Goal: Information Seeking & Learning: Check status

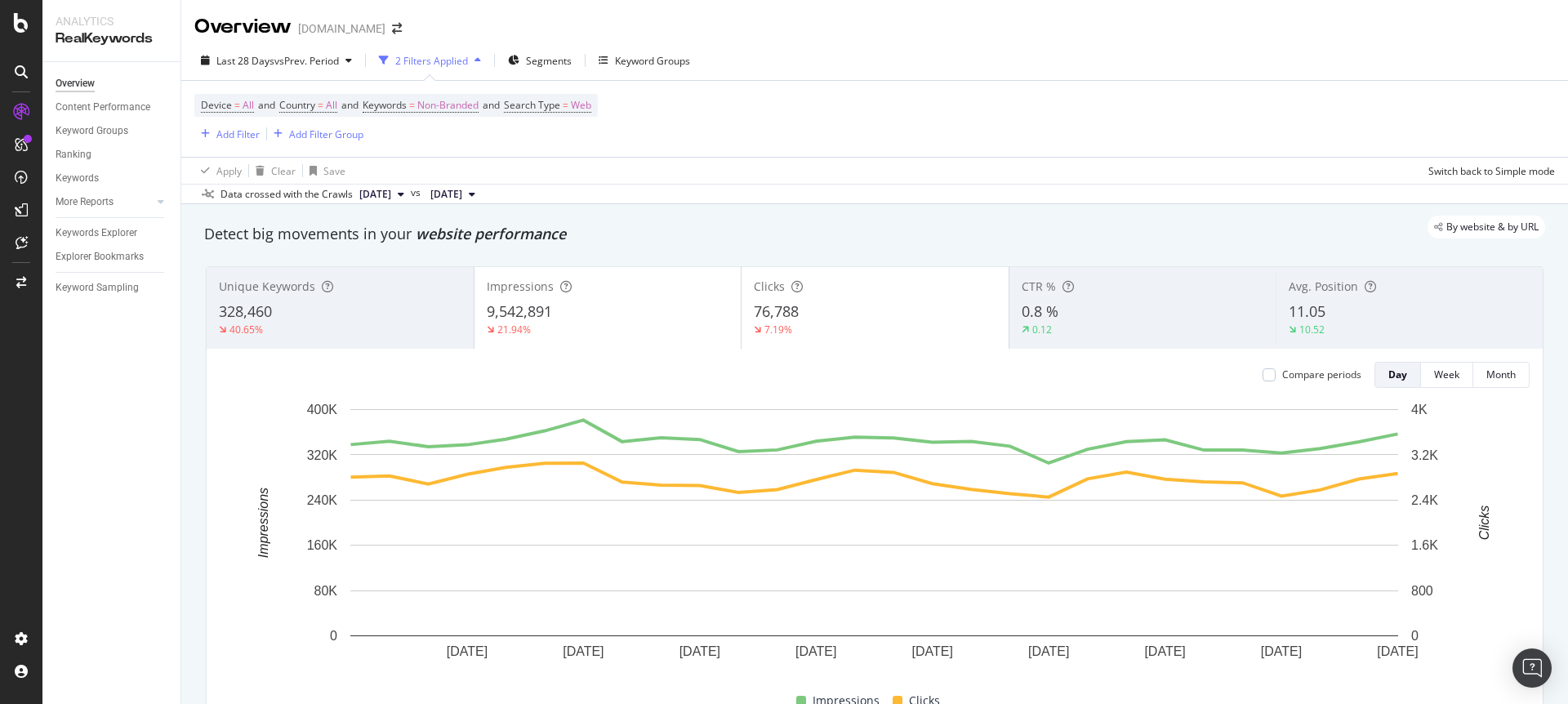
click at [1007, 153] on div "Device = All and Country = All and Keywords = Non-Branded and Search Type = Web…" at bounding box center [874, 118] width 1361 height 76
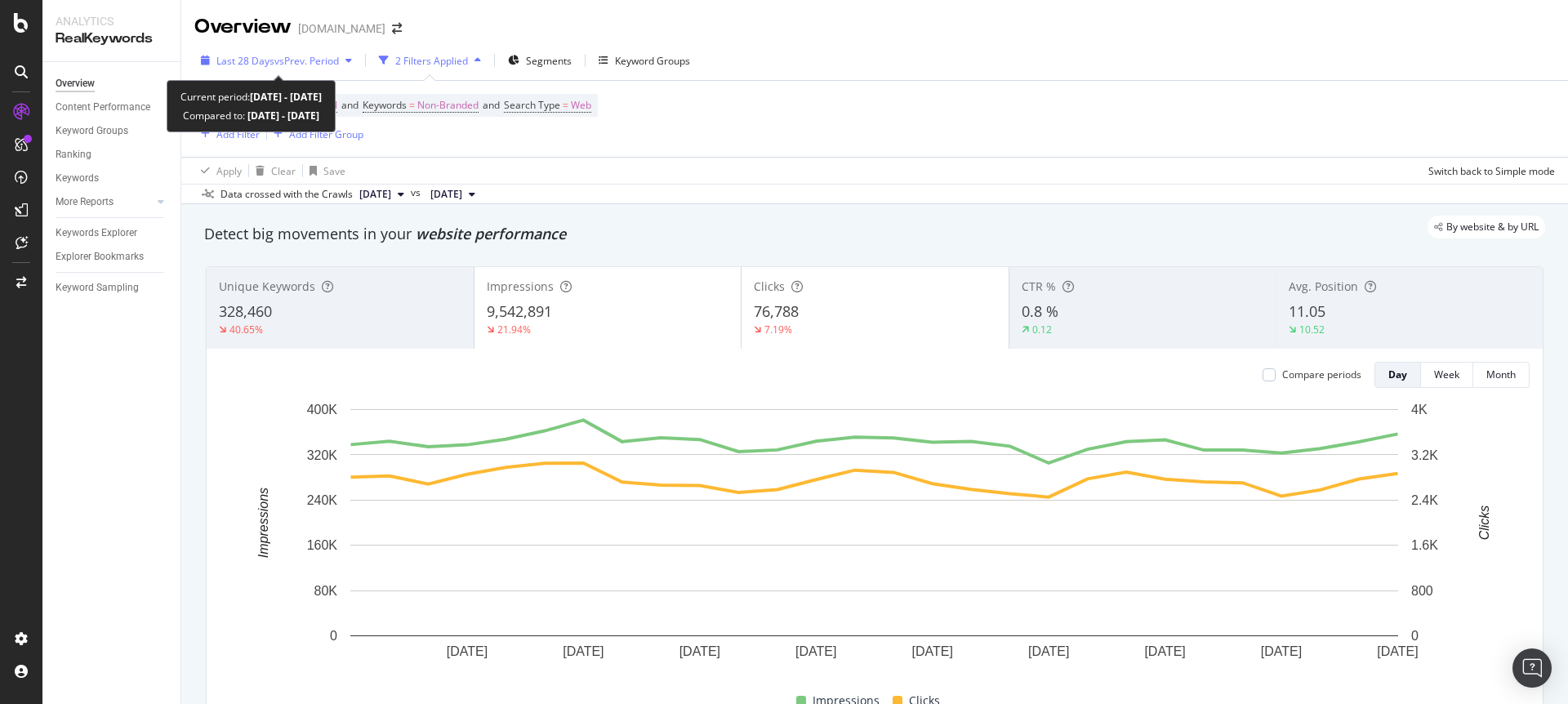
click at [307, 59] on span "vs Prev. Period" at bounding box center [306, 61] width 64 height 14
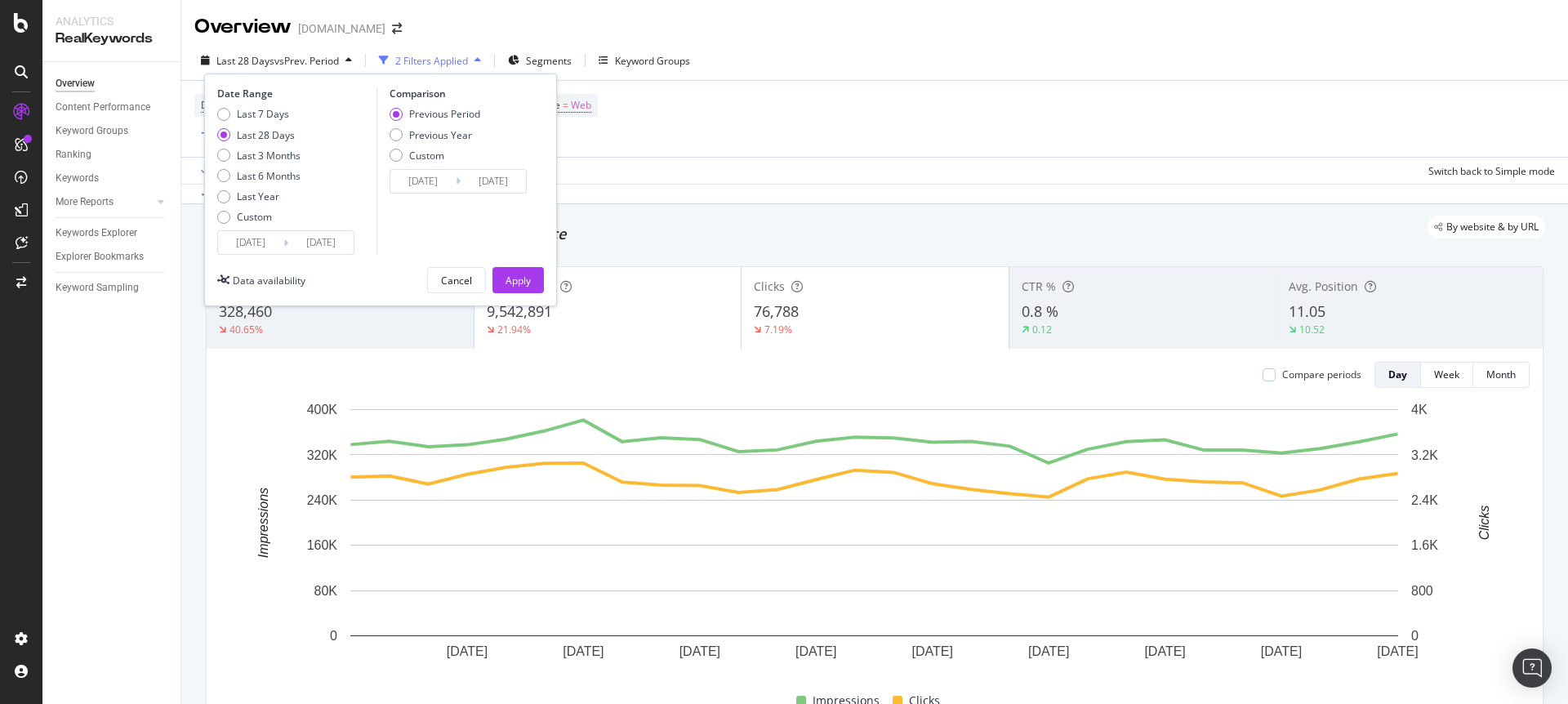
click at [511, 180] on input "[DATE]" at bounding box center [493, 181] width 65 height 23
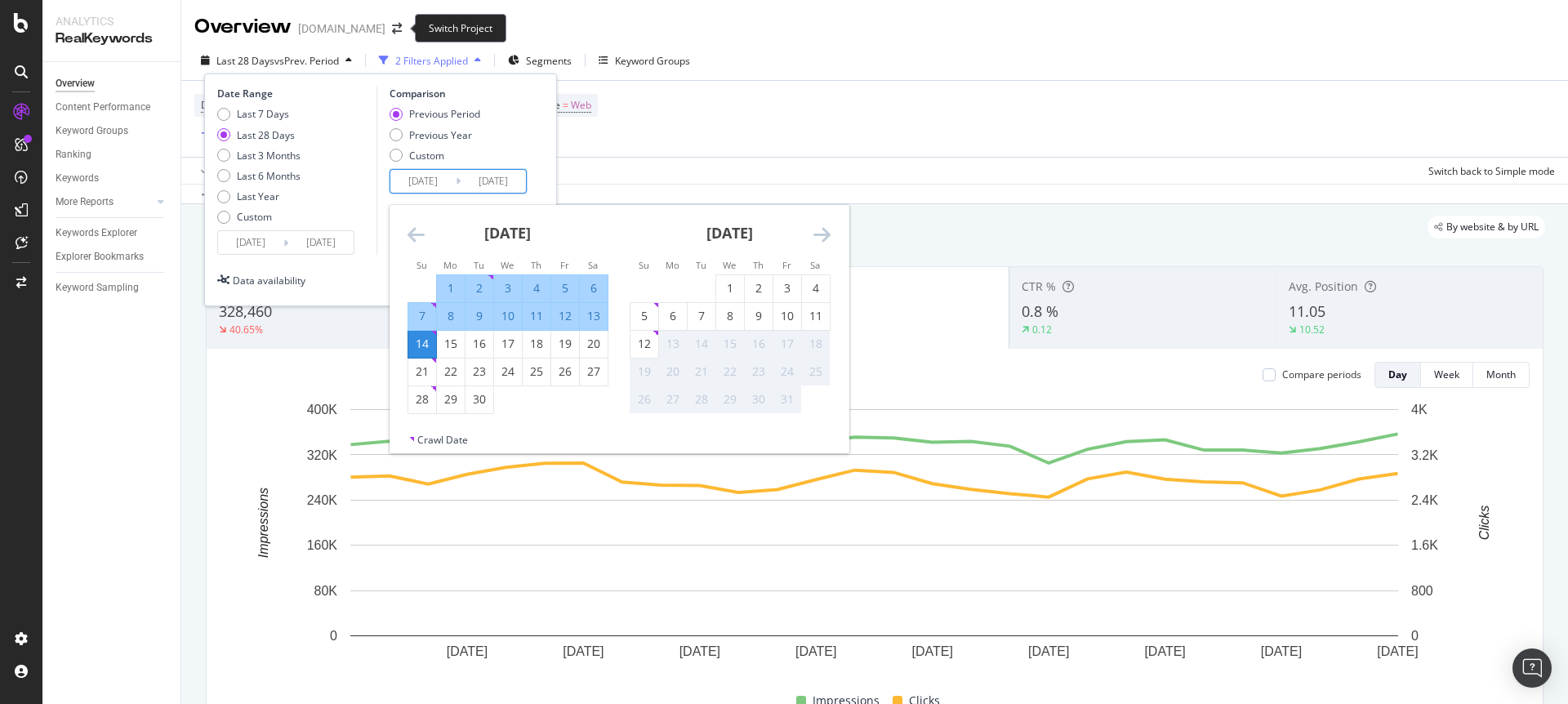
click at [374, 27] on div "[DOMAIN_NAME]" at bounding box center [342, 29] width 87 height 17
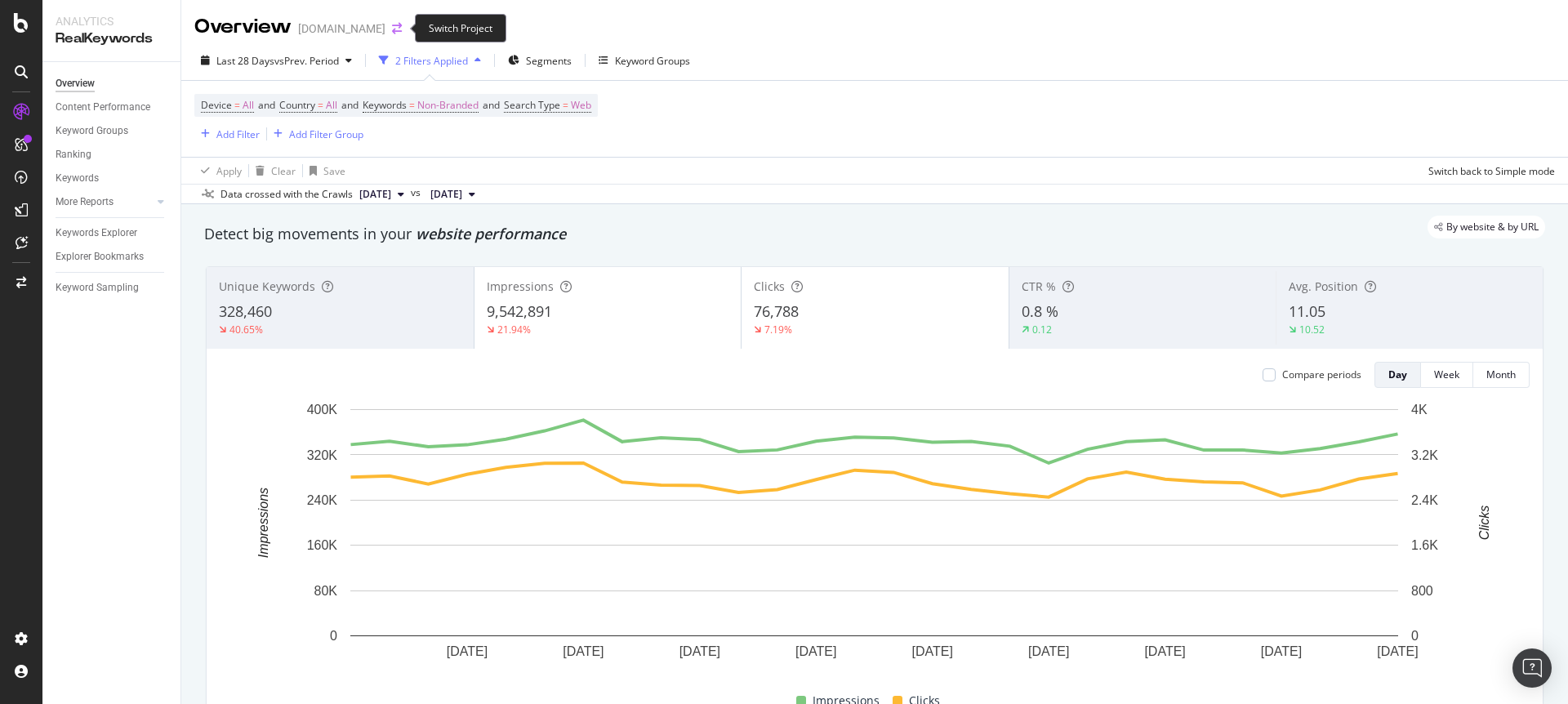
click at [393, 26] on icon "arrow-right-arrow-left" at bounding box center [397, 29] width 10 height 12
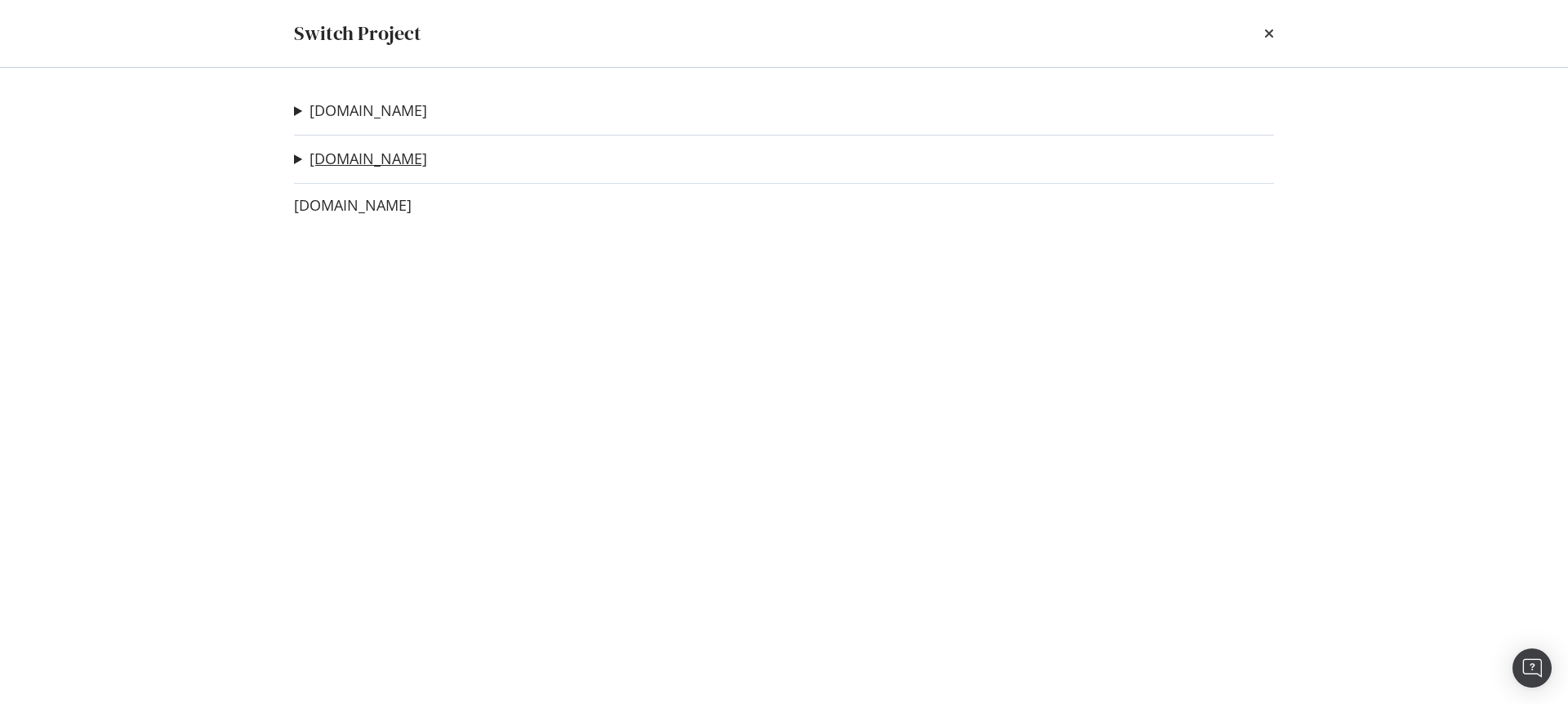
click at [394, 157] on link "[DOMAIN_NAME]" at bounding box center [368, 158] width 118 height 17
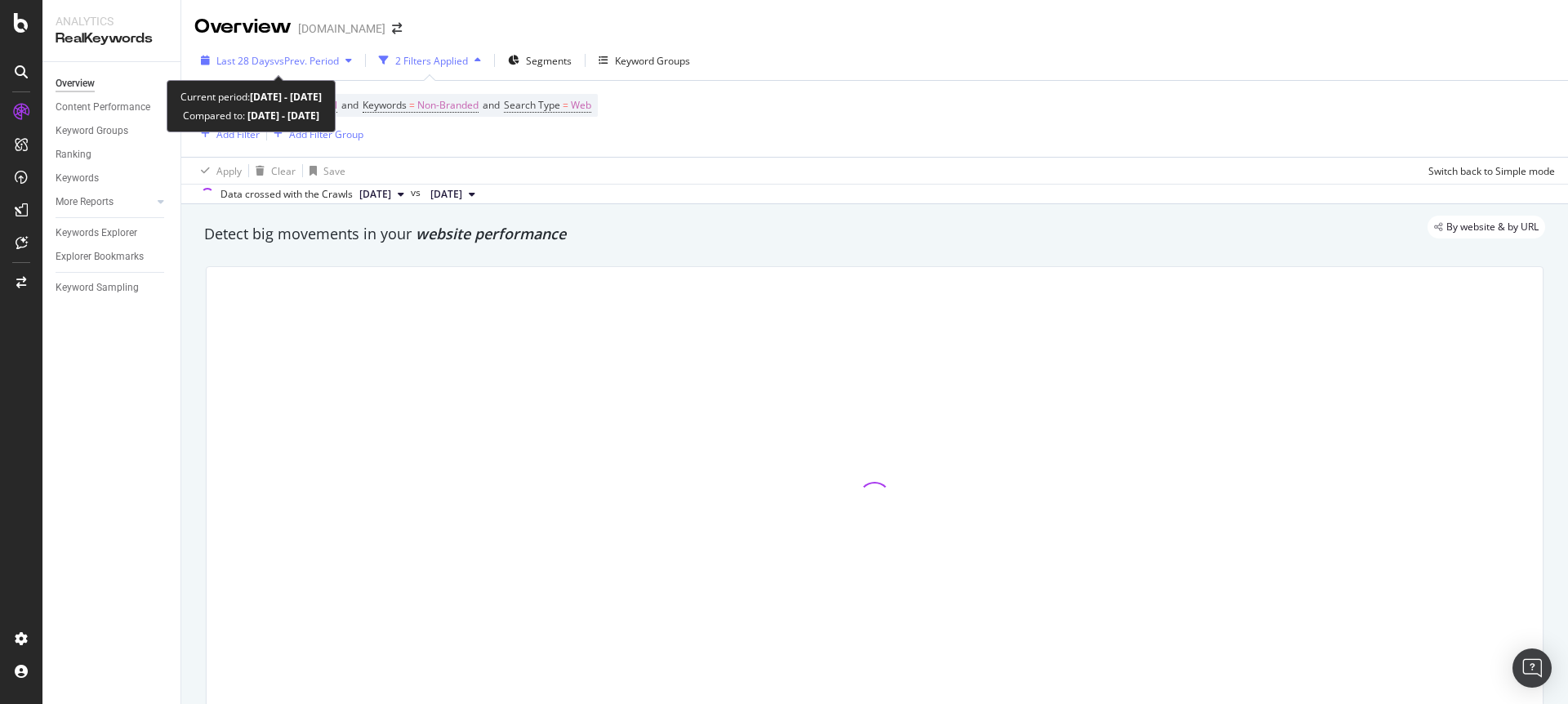
click at [303, 55] on span "vs Prev. Period" at bounding box center [306, 61] width 64 height 14
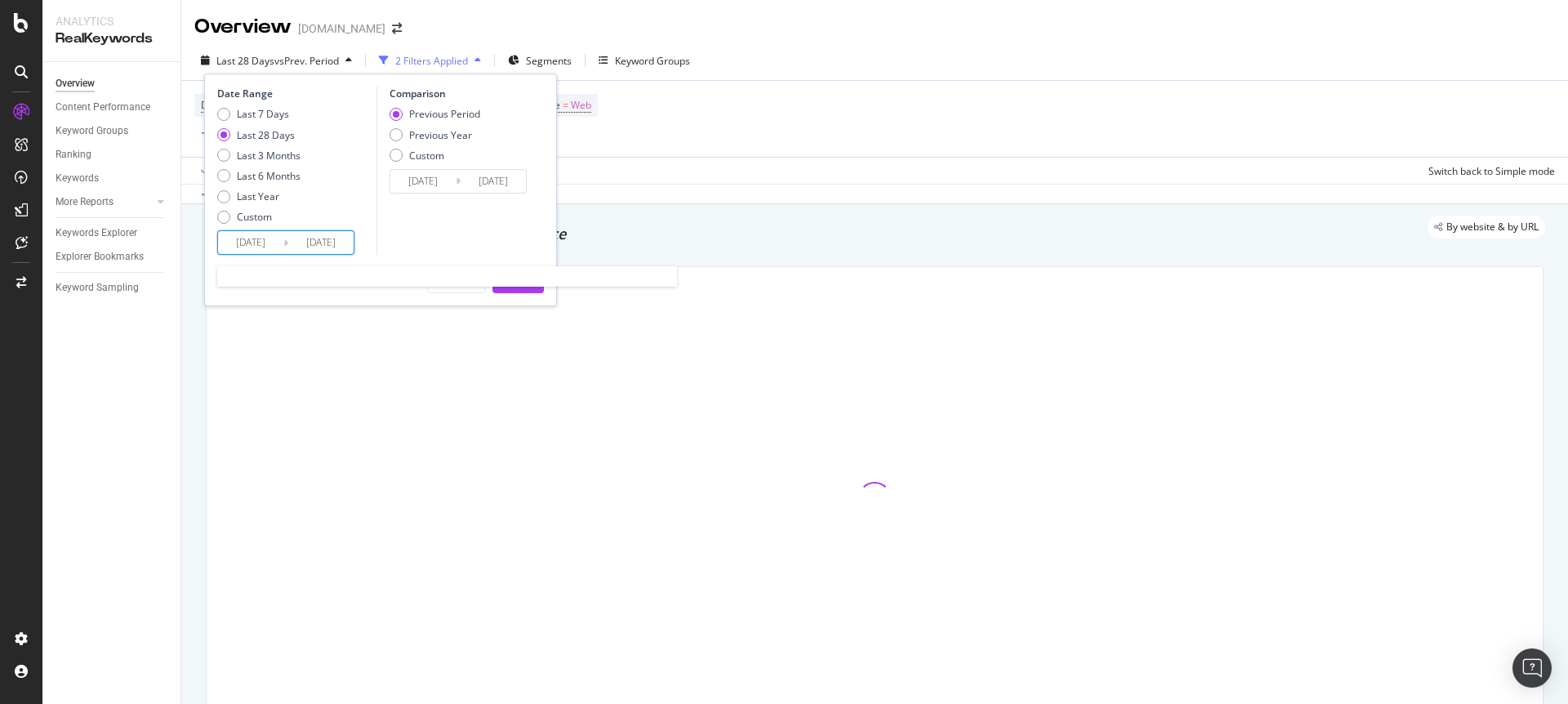
click at [340, 239] on input "[DATE]" at bounding box center [321, 242] width 65 height 23
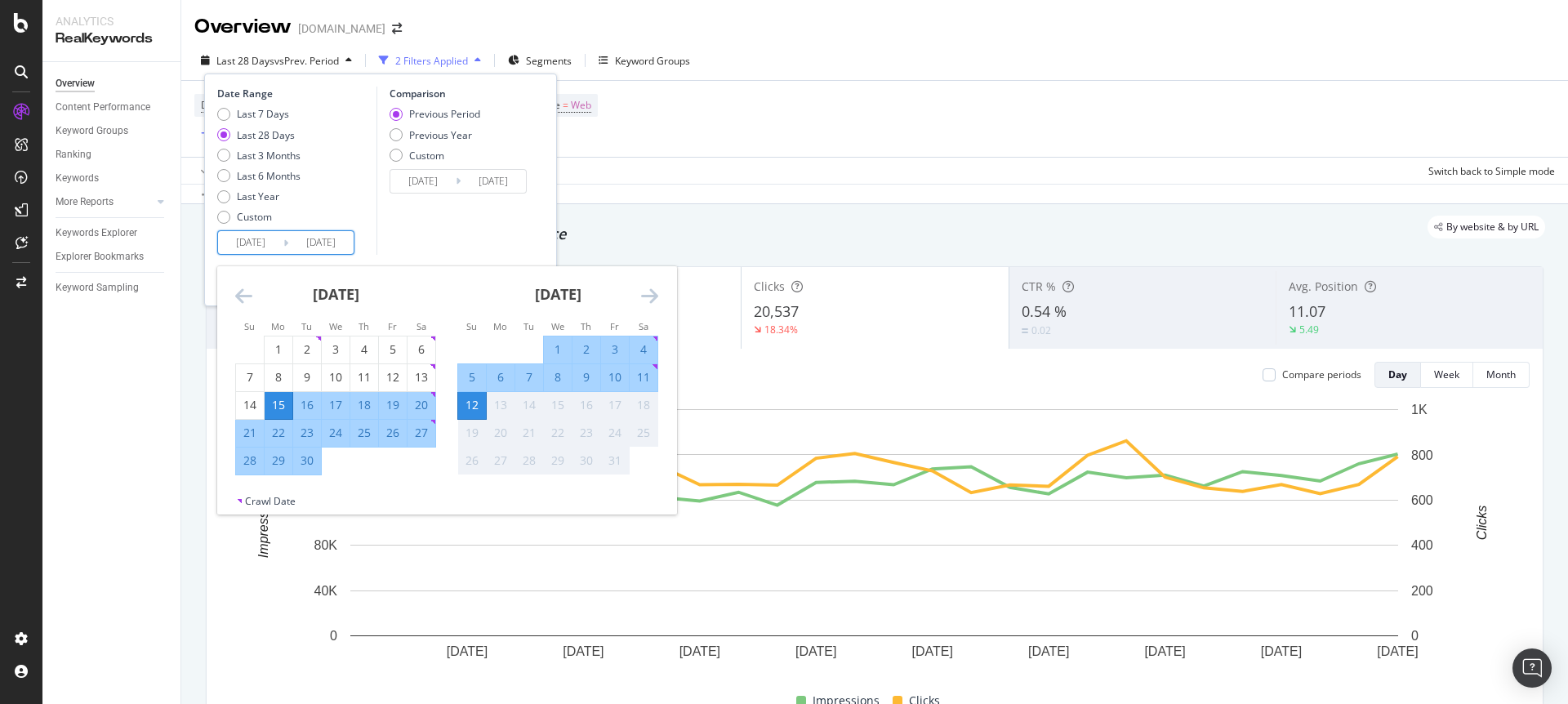
click at [722, 154] on div "Device = All and Country = All and Keywords = Non-Branded and Search Type = Web…" at bounding box center [874, 118] width 1361 height 76
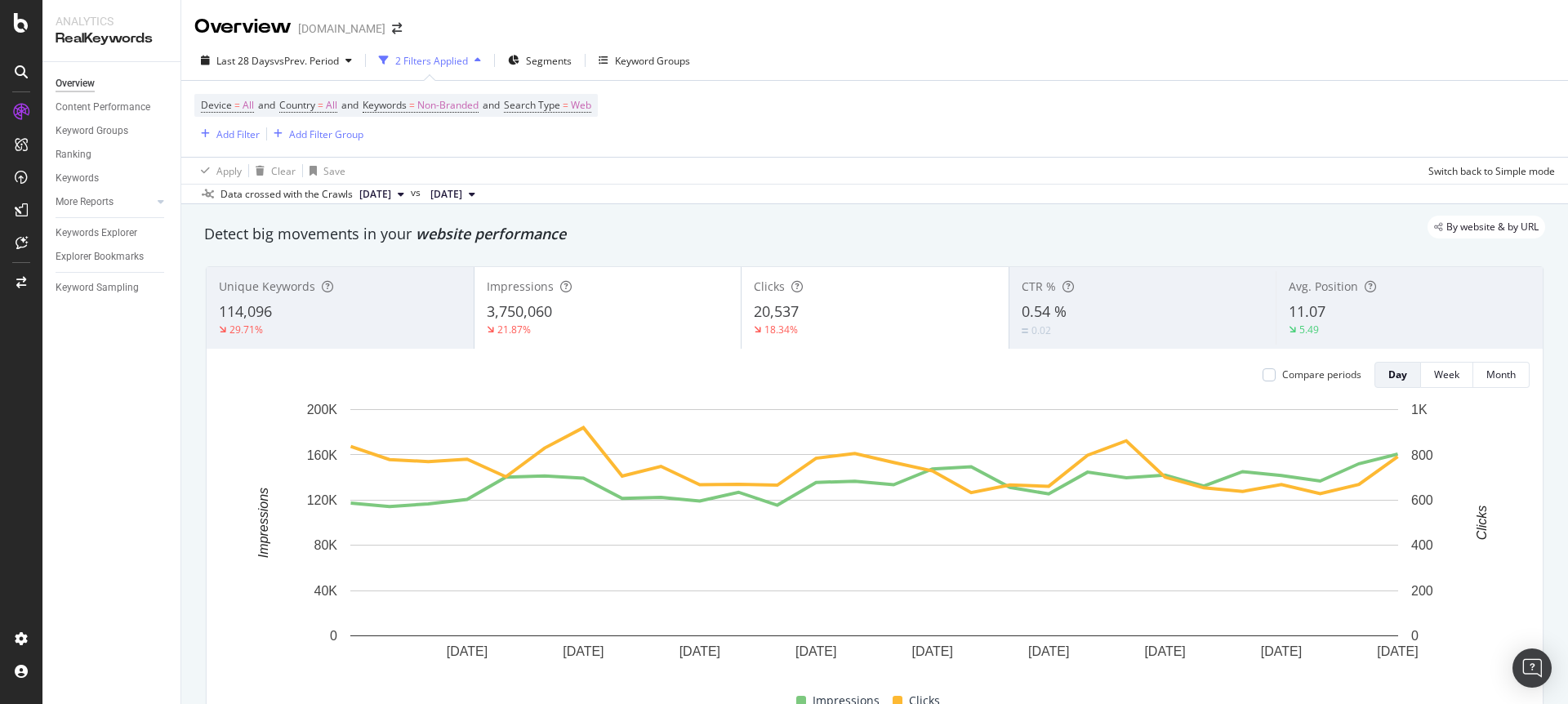
click at [722, 154] on div "Device = All and Country = All and Keywords = Non-Branded and Search Type = Web…" at bounding box center [874, 118] width 1361 height 76
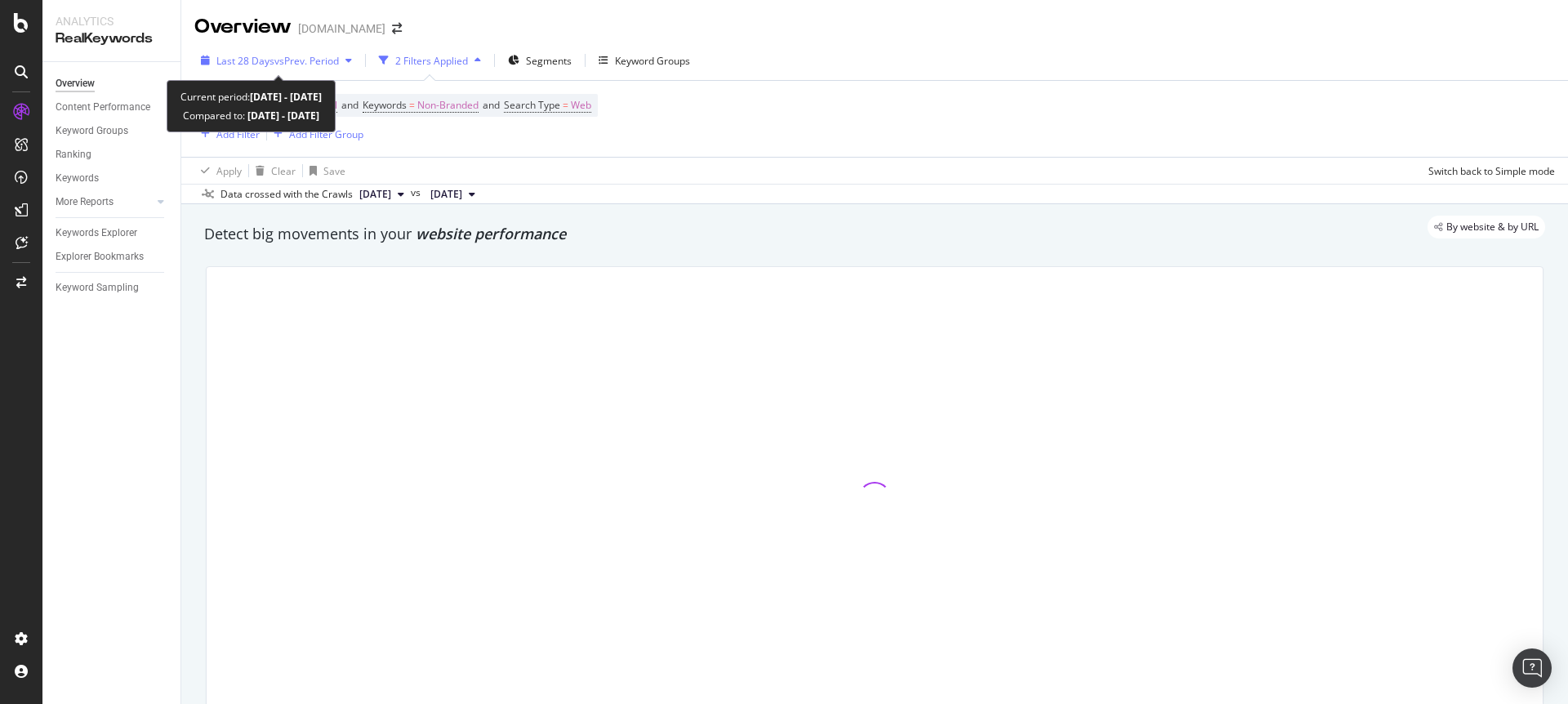
click at [306, 59] on span "vs Prev. Period" at bounding box center [306, 61] width 64 height 14
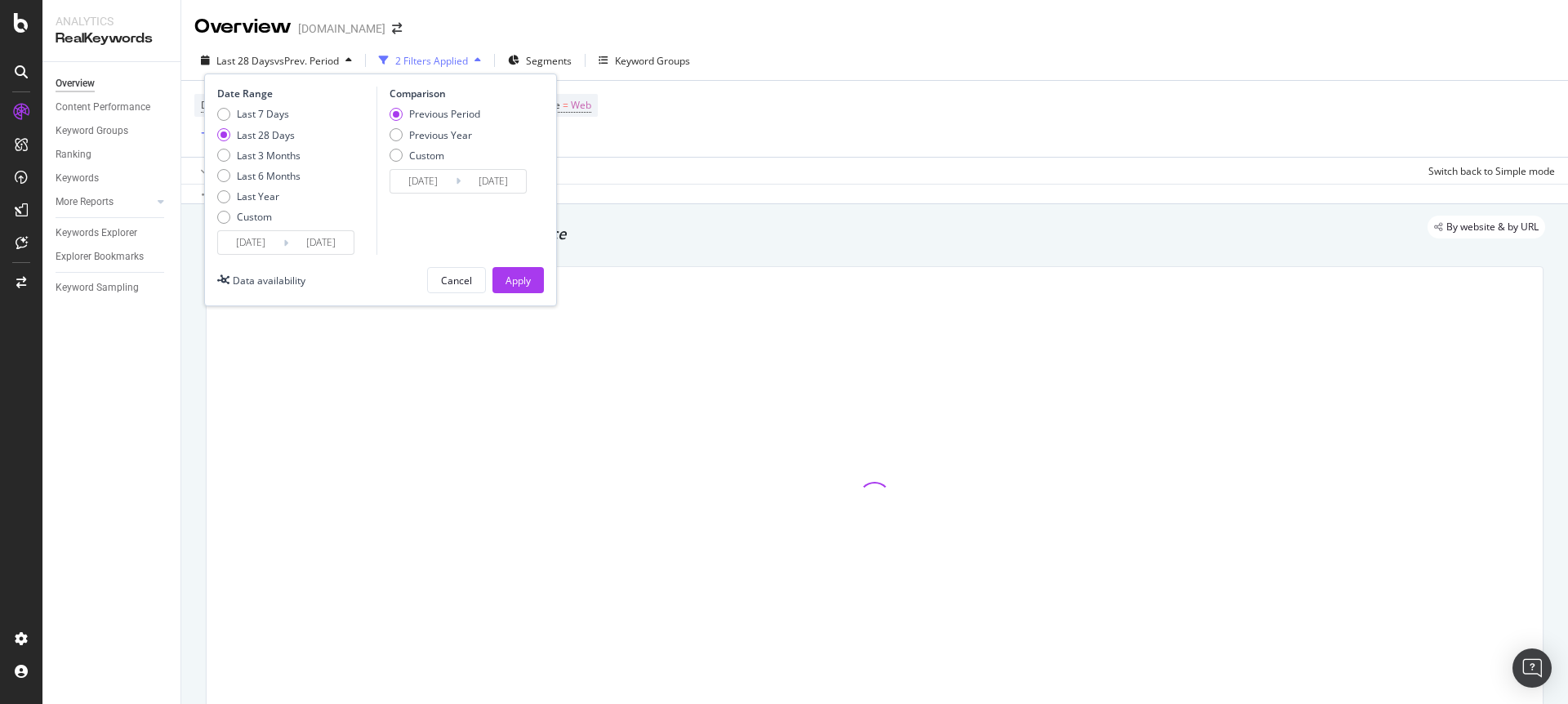
click at [336, 244] on input "[DATE]" at bounding box center [321, 242] width 65 height 23
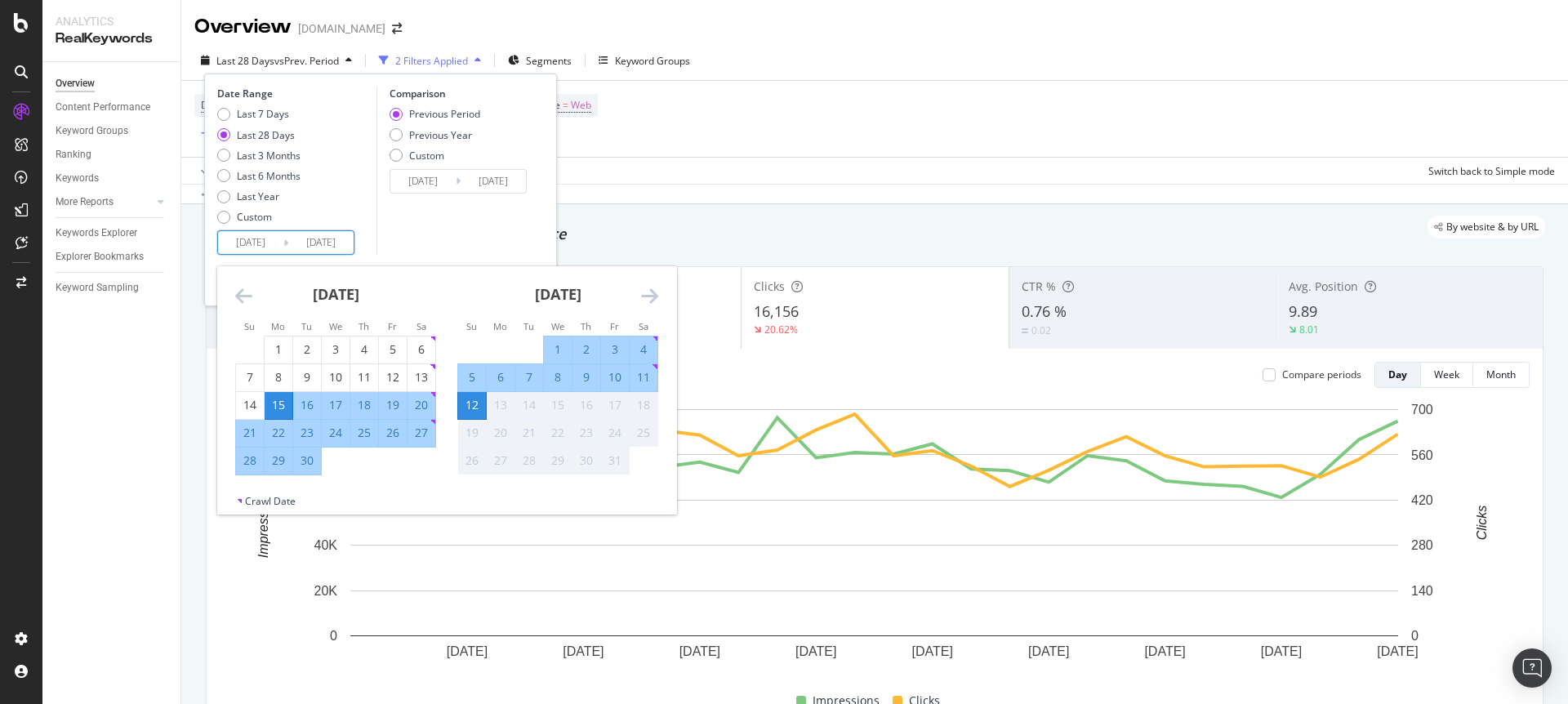
click at [708, 228] on div "By website & by URL" at bounding box center [867, 226] width 1358 height 23
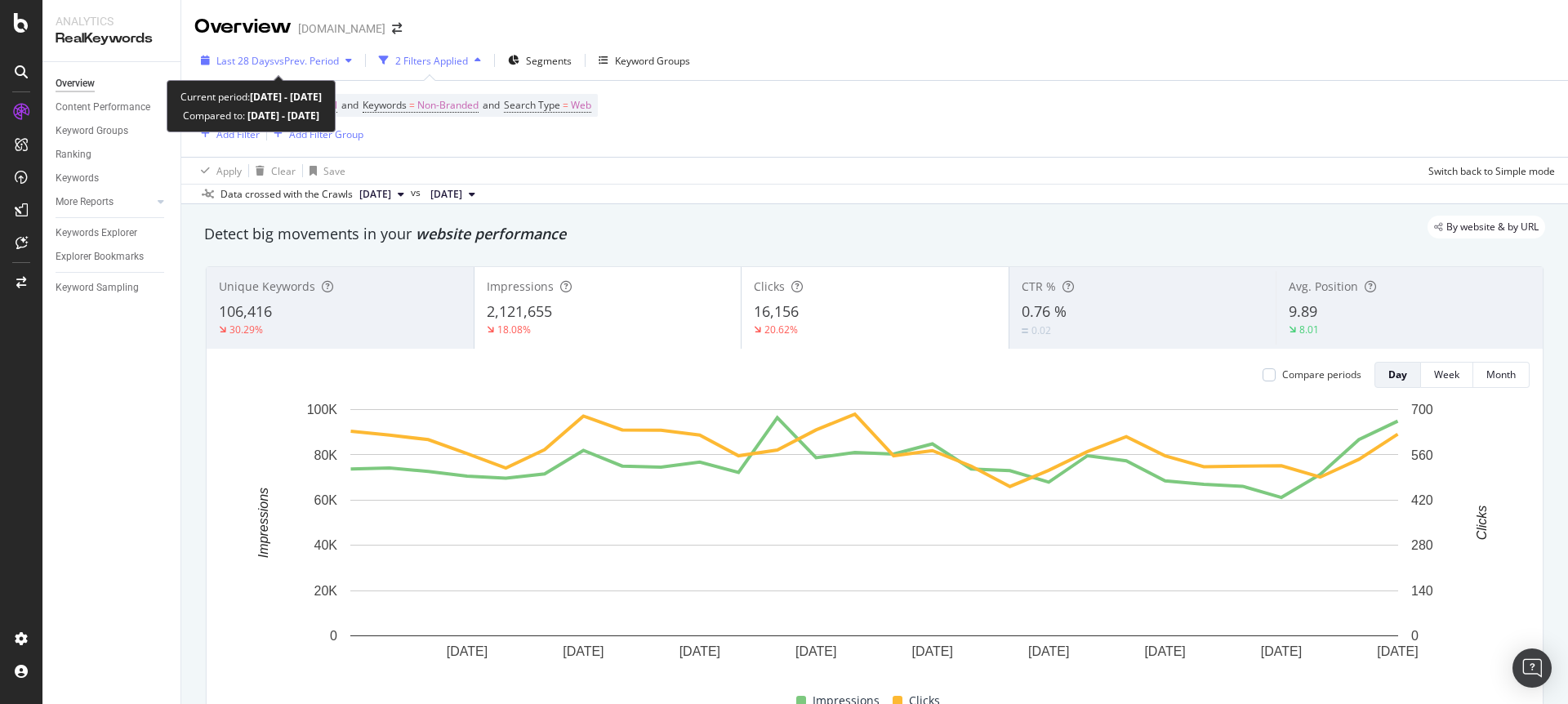
click at [282, 59] on span "vs Prev. Period" at bounding box center [306, 61] width 64 height 14
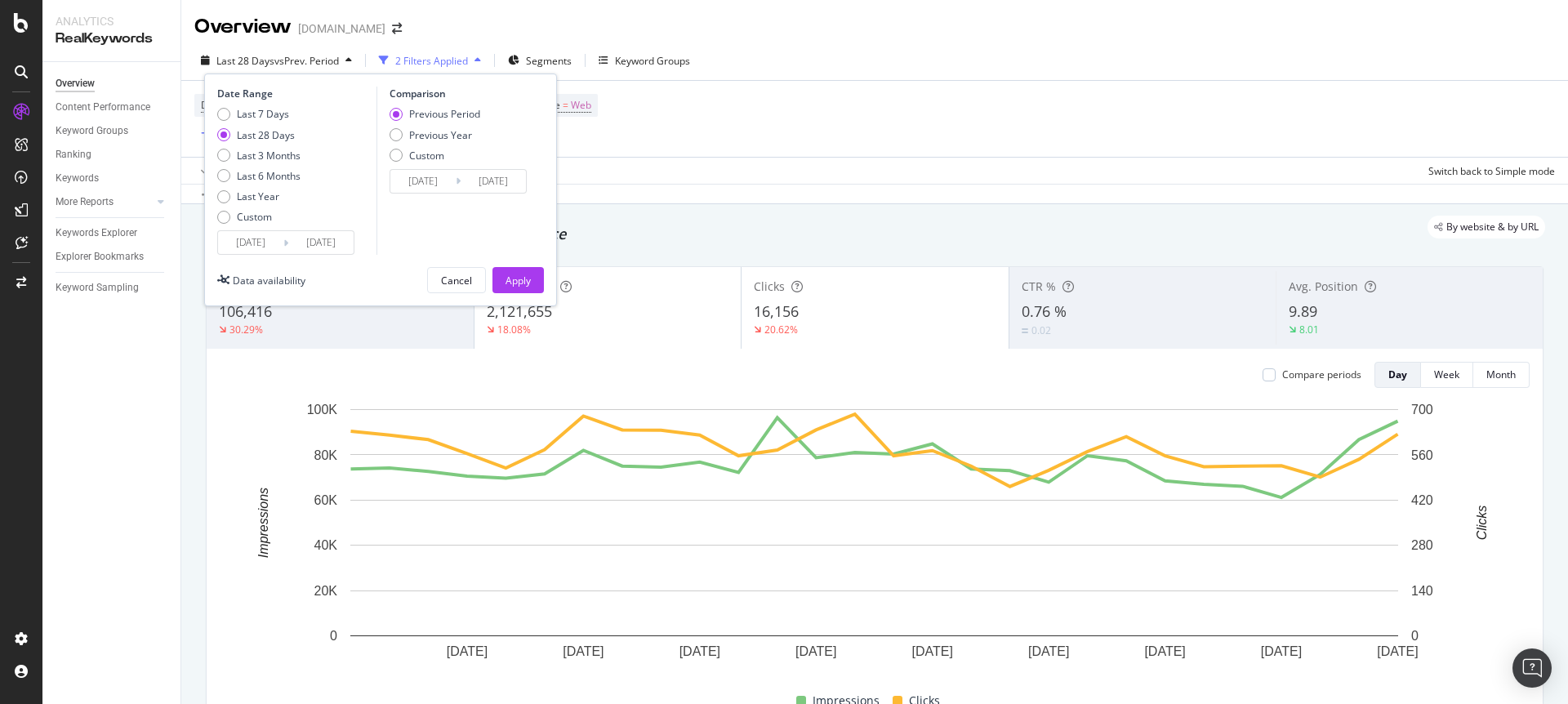
click at [757, 106] on div "Device = All and Country = All and Keywords = Non-Branded and Search Type = Web…" at bounding box center [874, 118] width 1361 height 76
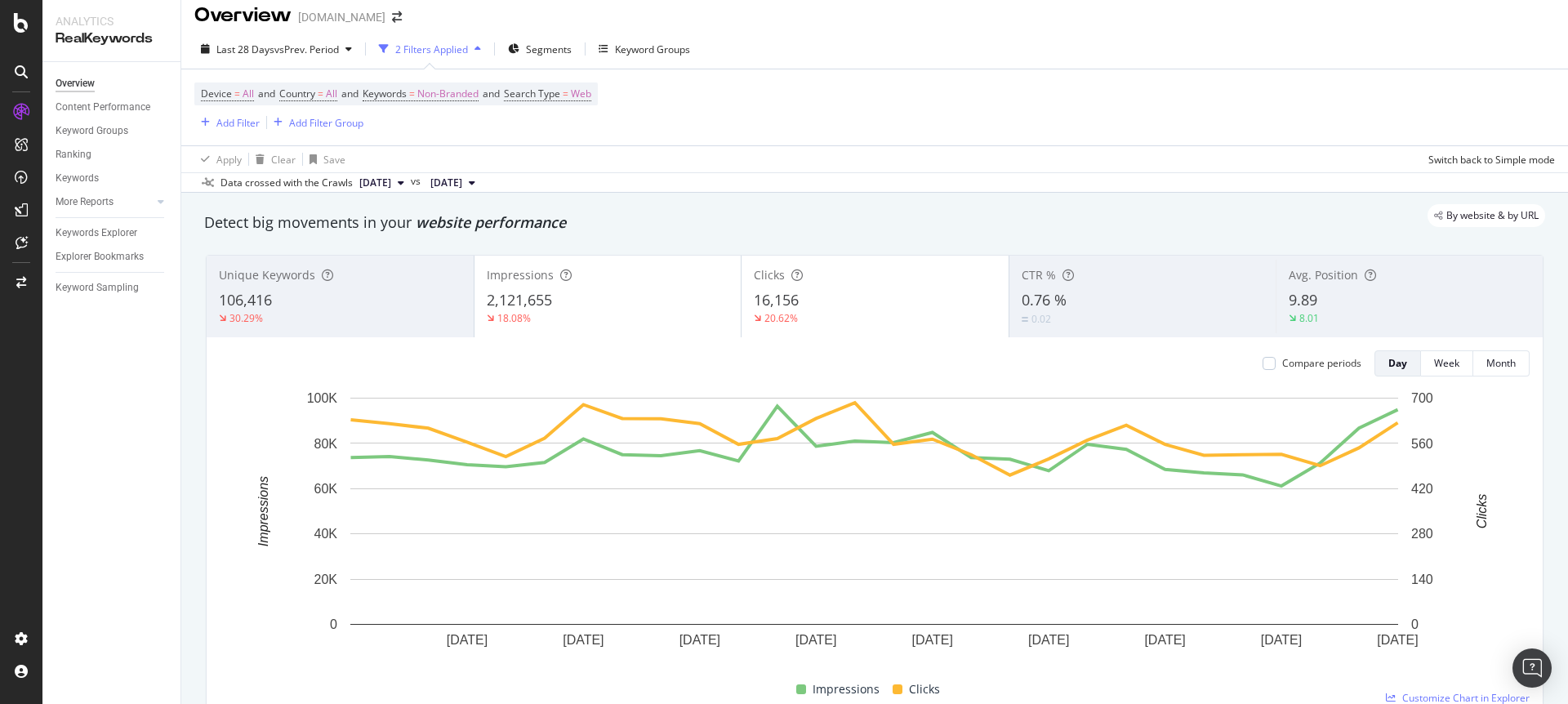
scroll to position [13, 0]
click at [798, 112] on div "Device = All and Country = All and Keywords = Non-Branded and Search Type = Web…" at bounding box center [874, 106] width 1361 height 76
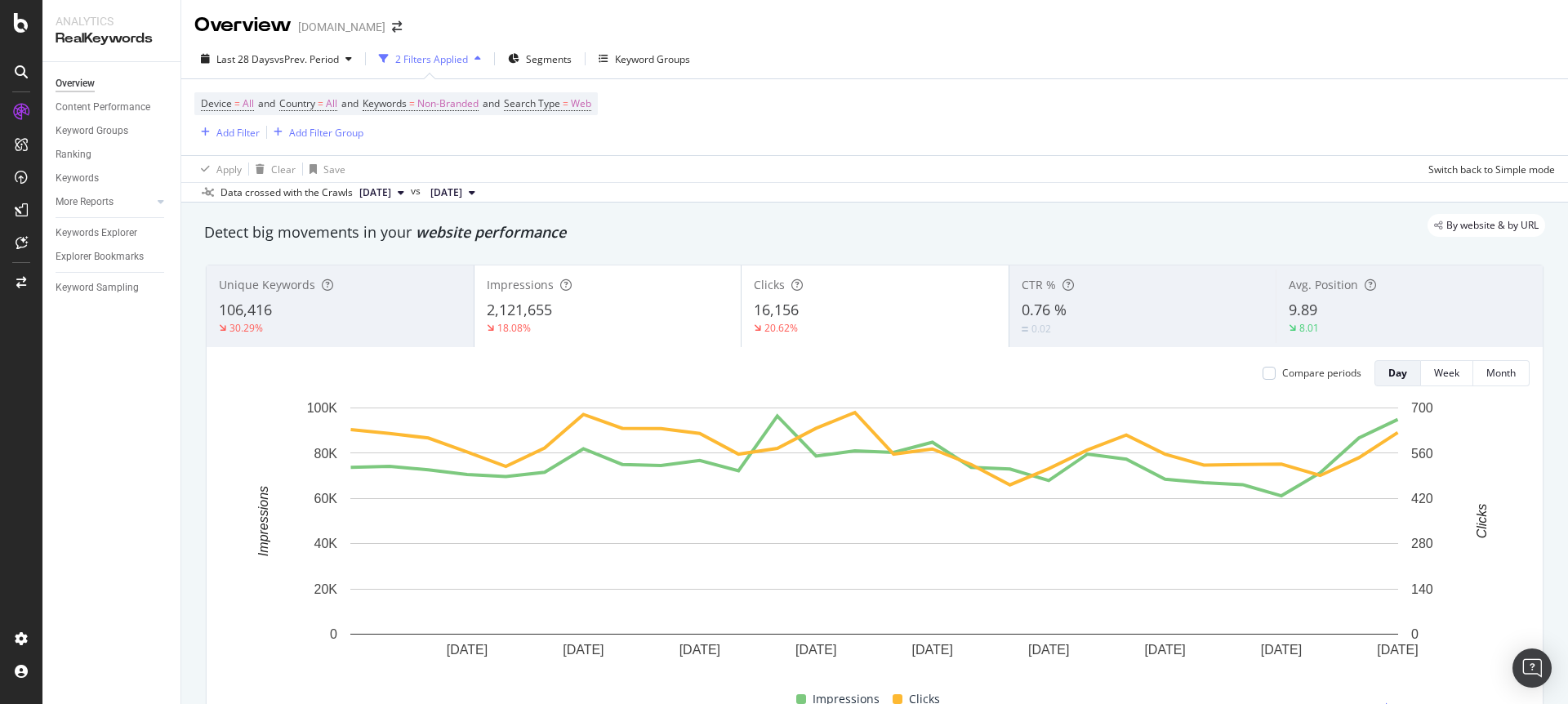
scroll to position [6, 0]
